Goal: Information Seeking & Learning: Find specific page/section

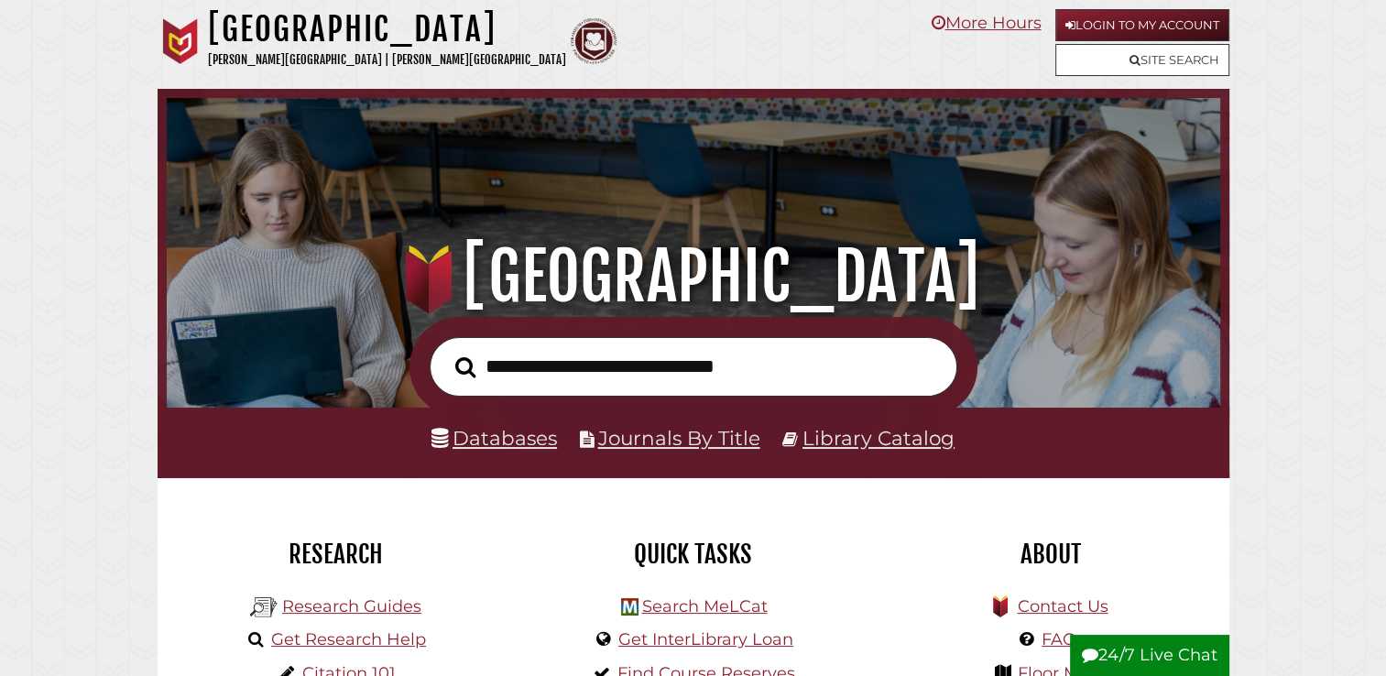
scroll to position [348, 1045]
click at [629, 376] on input "text" at bounding box center [694, 367] width 528 height 60
type input "**********"
click at [446, 352] on button "Search" at bounding box center [465, 368] width 38 height 32
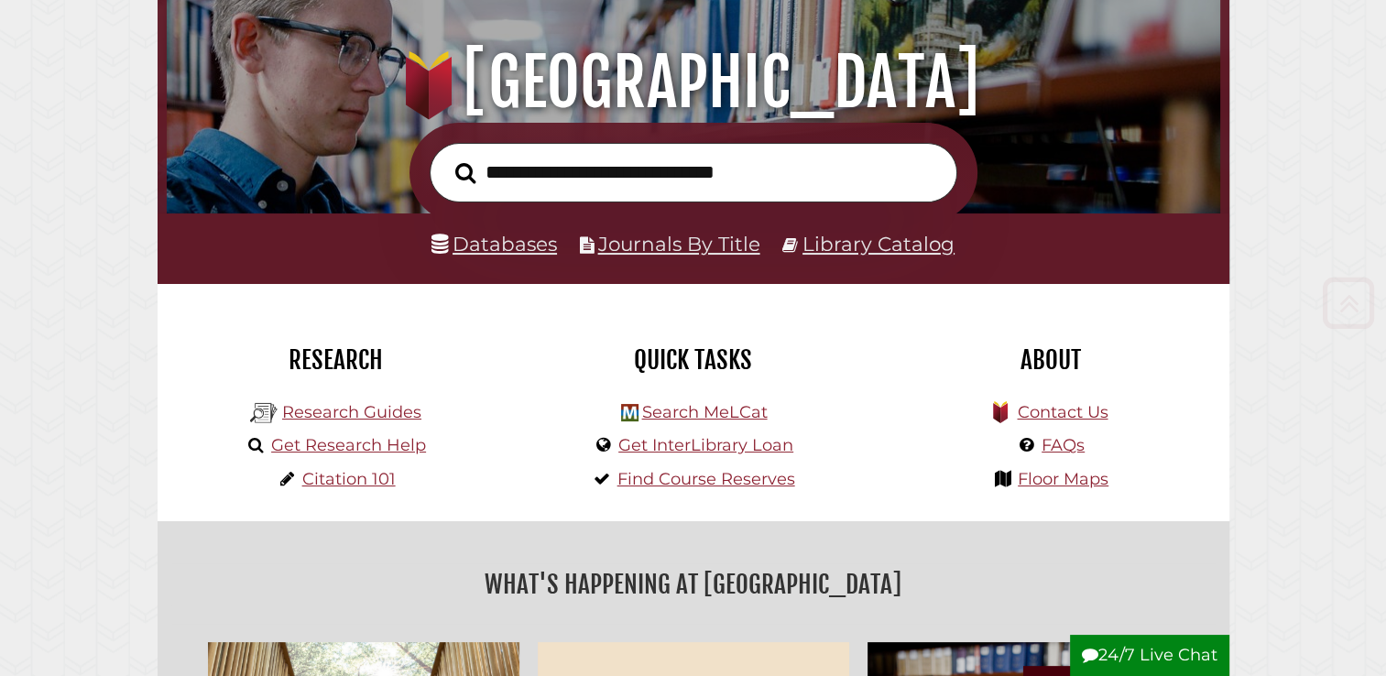
scroll to position [213, 0]
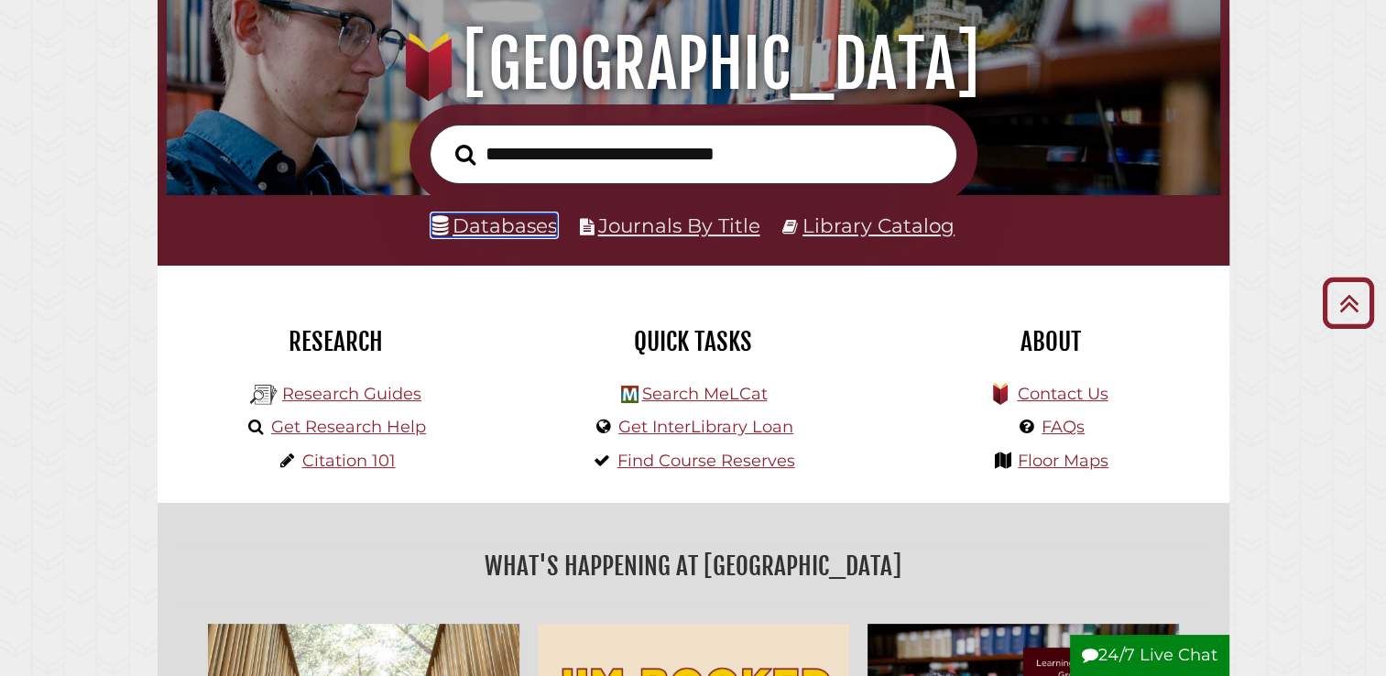
click at [519, 220] on link "Databases" at bounding box center [495, 225] width 126 height 24
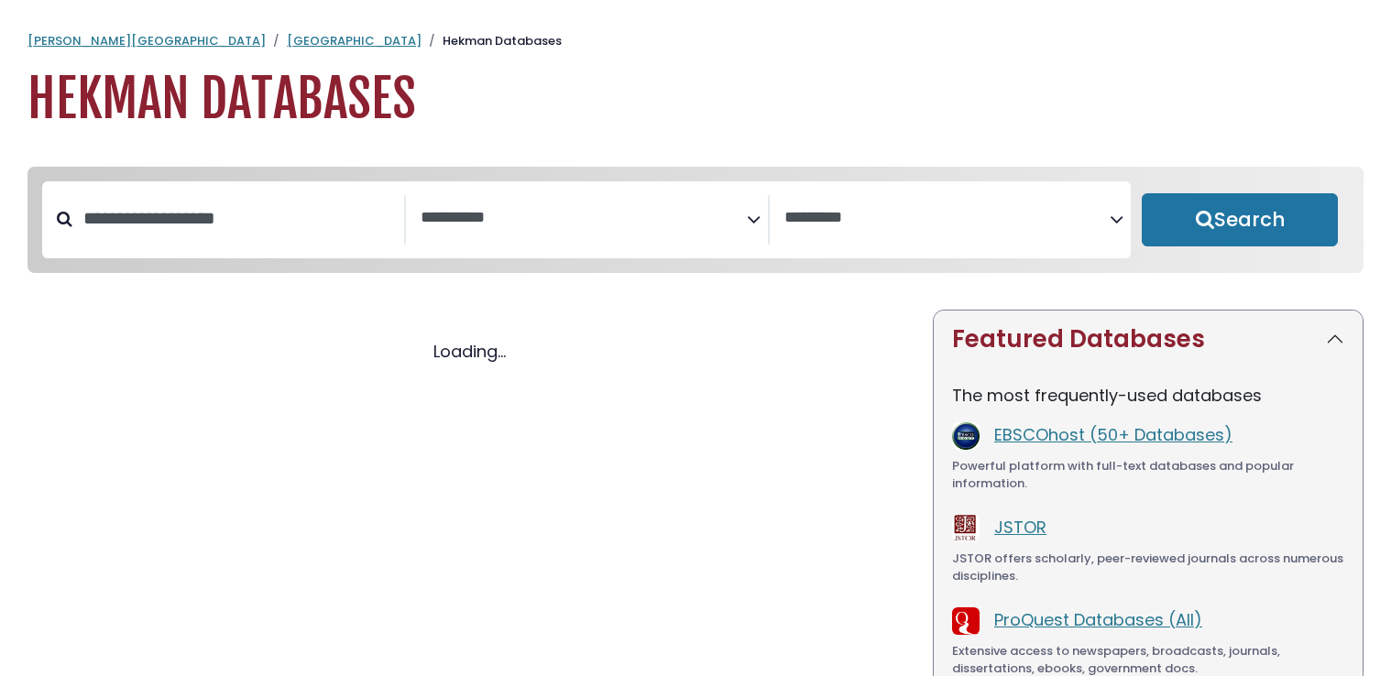
select select "Database Subject Filter"
select select "Database Vendors Filter"
select select "Database Subject Filter"
select select "Database Vendors Filter"
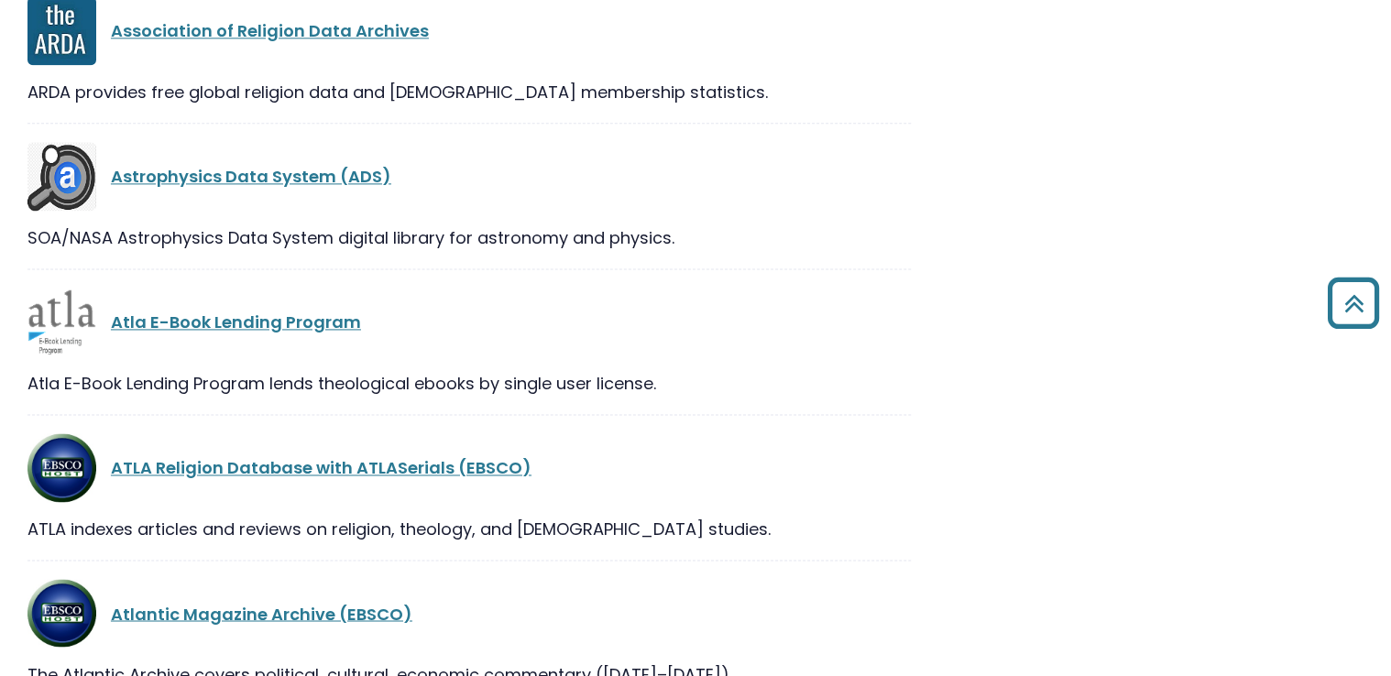
scroll to position [4646, 0]
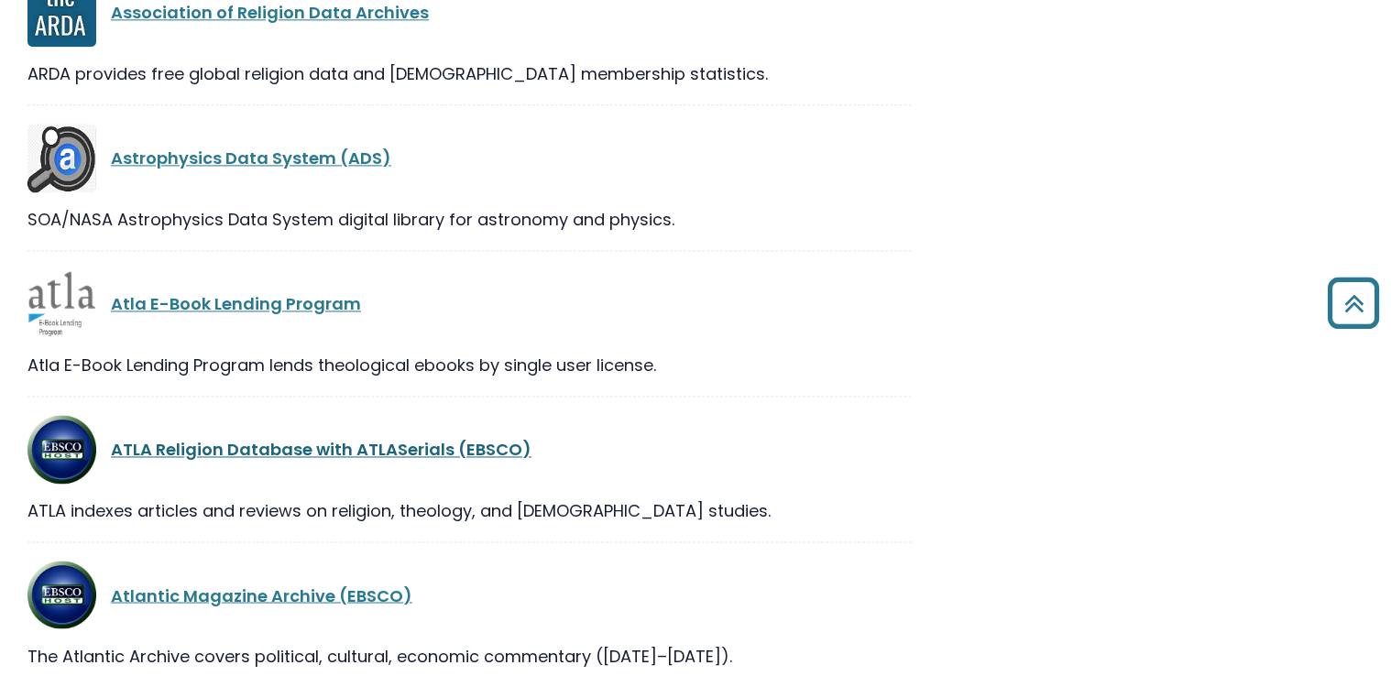
click at [294, 461] on link "ATLA Religion Database with ATLASerials (EBSCO)" at bounding box center [321, 449] width 421 height 23
